Goal: Information Seeking & Learning: Find contact information

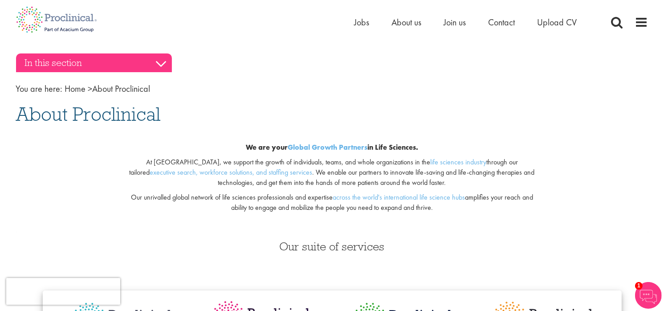
click at [160, 63] on h3 "In this section" at bounding box center [94, 62] width 156 height 19
click at [160, 62] on h3 "In this section" at bounding box center [94, 62] width 156 height 19
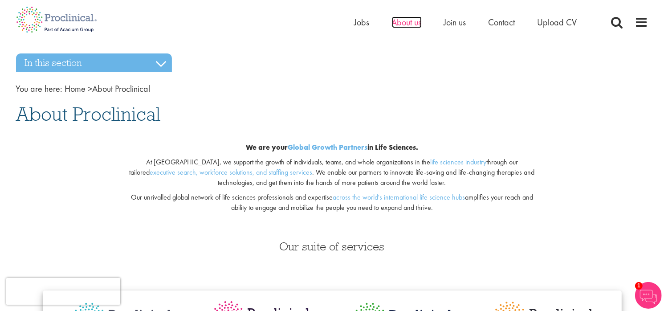
click at [407, 21] on span "About us" at bounding box center [407, 22] width 30 height 12
click at [645, 23] on span at bounding box center [641, 22] width 13 height 13
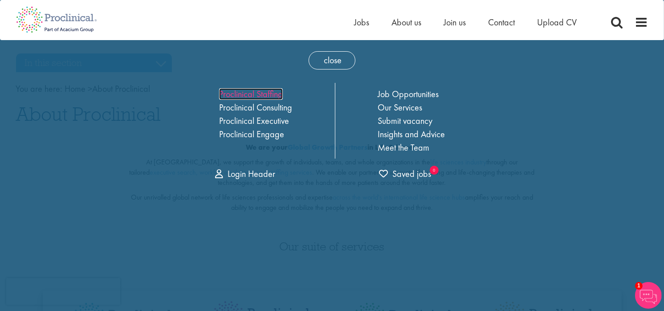
click at [251, 94] on link "Proclinical Staffing" at bounding box center [251, 94] width 64 height 12
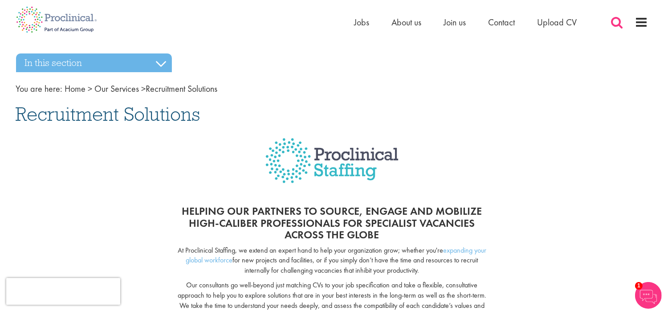
click at [615, 22] on span at bounding box center [616, 22] width 13 height 13
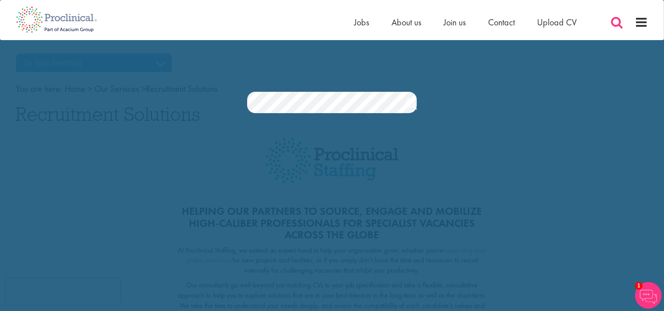
click at [615, 22] on span at bounding box center [616, 22] width 13 height 13
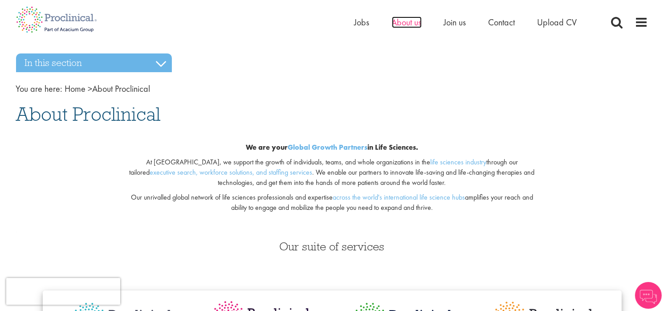
click at [416, 22] on span "About us" at bounding box center [407, 22] width 30 height 12
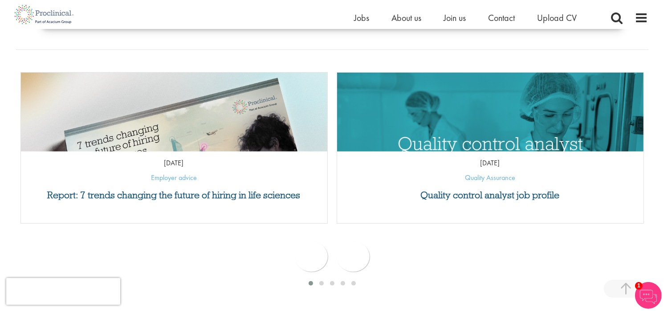
scroll to position [356, 0]
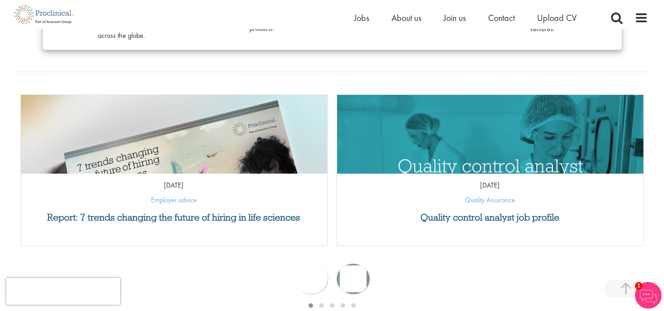
click at [358, 278] on div "next" at bounding box center [353, 279] width 33 height 30
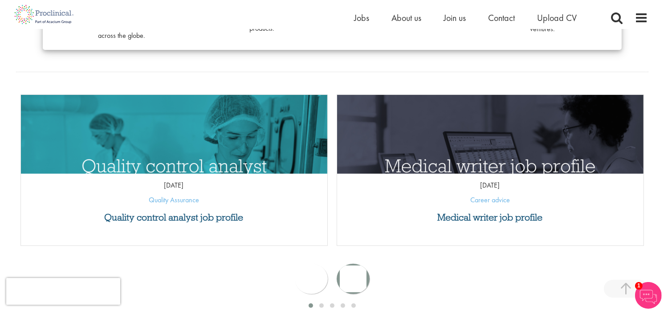
click at [358, 279] on div "next" at bounding box center [353, 279] width 33 height 30
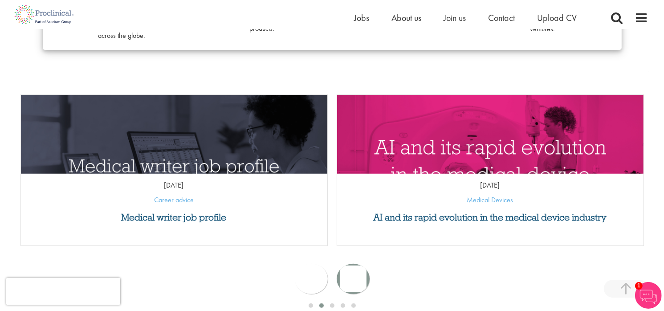
click at [358, 279] on div "next" at bounding box center [353, 279] width 33 height 30
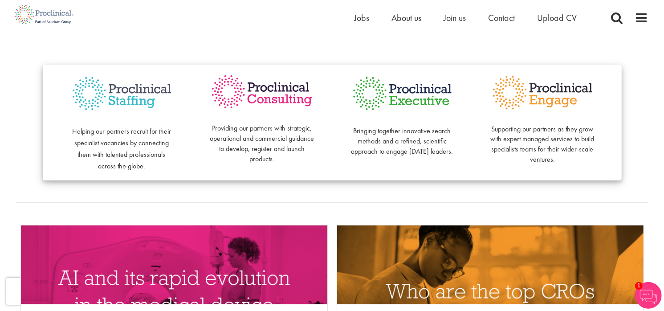
scroll to position [223, 0]
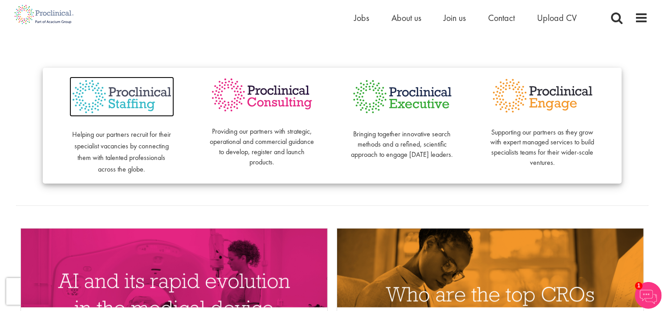
click at [130, 101] on img at bounding box center [121, 97] width 105 height 41
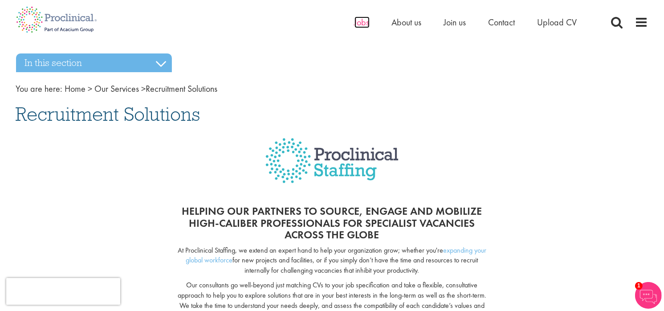
click at [359, 20] on span "Jobs" at bounding box center [361, 22] width 15 height 12
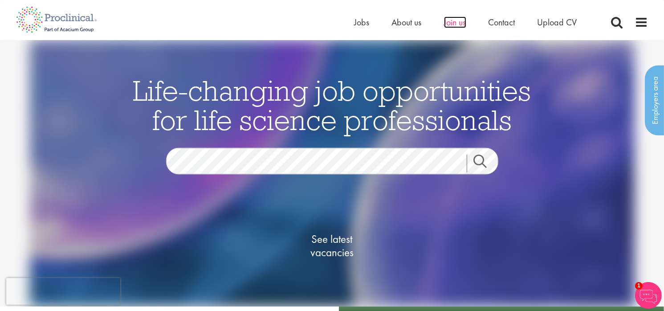
click at [449, 23] on span "Join us" at bounding box center [455, 22] width 22 height 12
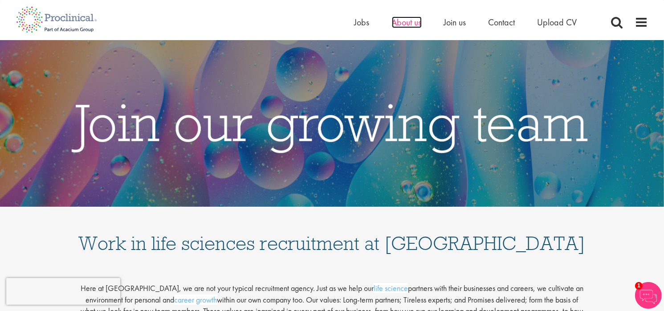
click at [392, 23] on span "About us" at bounding box center [407, 22] width 30 height 12
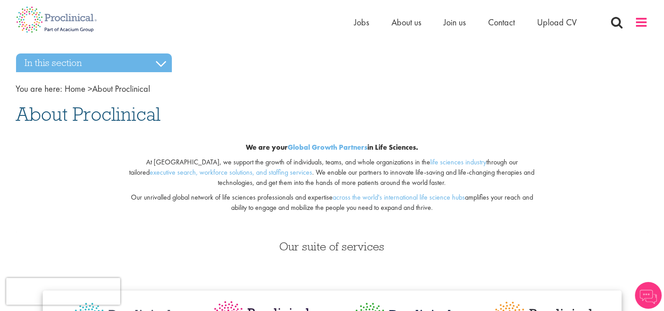
click at [644, 21] on span at bounding box center [641, 22] width 13 height 13
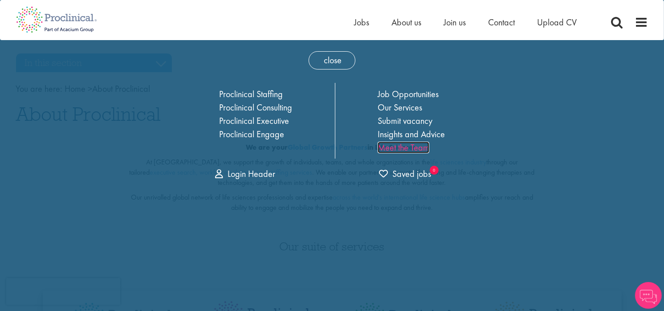
click at [402, 144] on link "Meet the Team" at bounding box center [403, 148] width 52 height 12
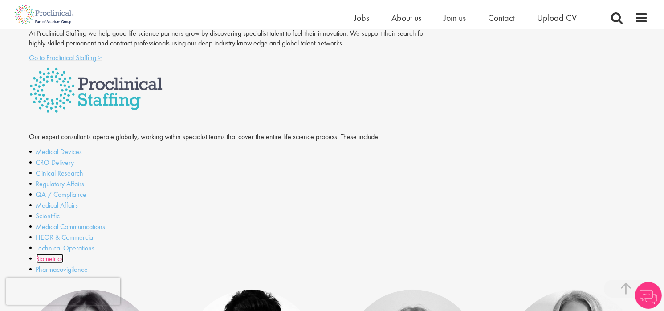
click at [48, 257] on link "Biometrics" at bounding box center [50, 258] width 28 height 9
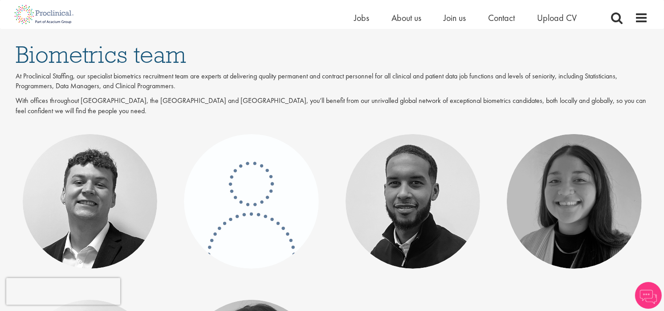
scroll to position [134, 0]
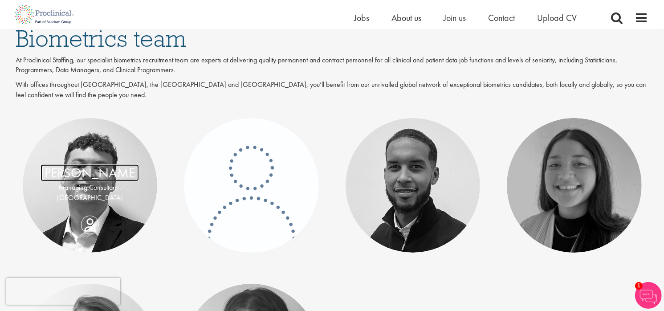
click at [85, 180] on link "[PERSON_NAME]" at bounding box center [90, 172] width 98 height 17
